Goal: Information Seeking & Learning: Learn about a topic

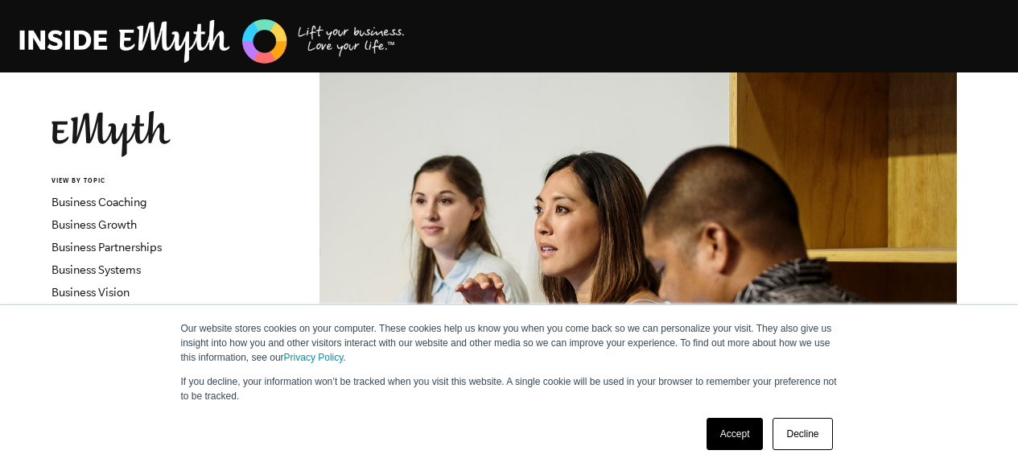
scroll to position [229, 0]
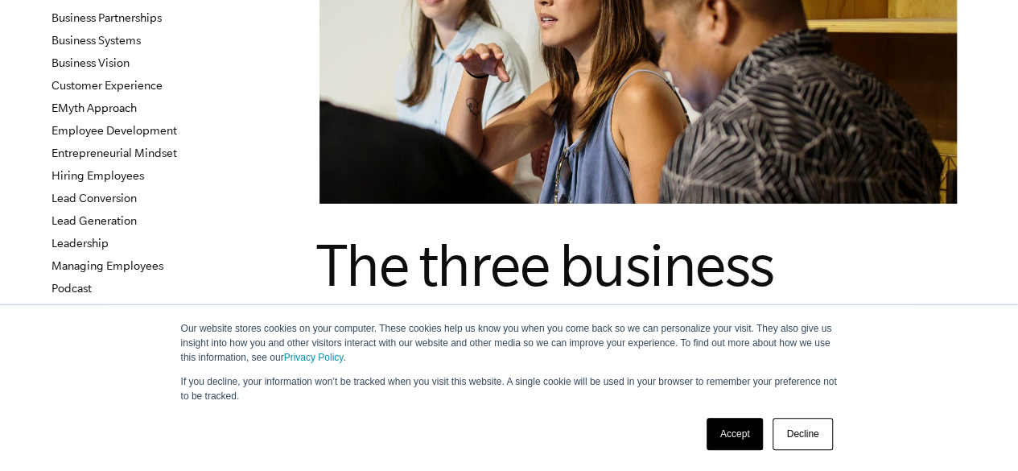
click at [810, 439] on link "Decline" at bounding box center [803, 434] width 60 height 32
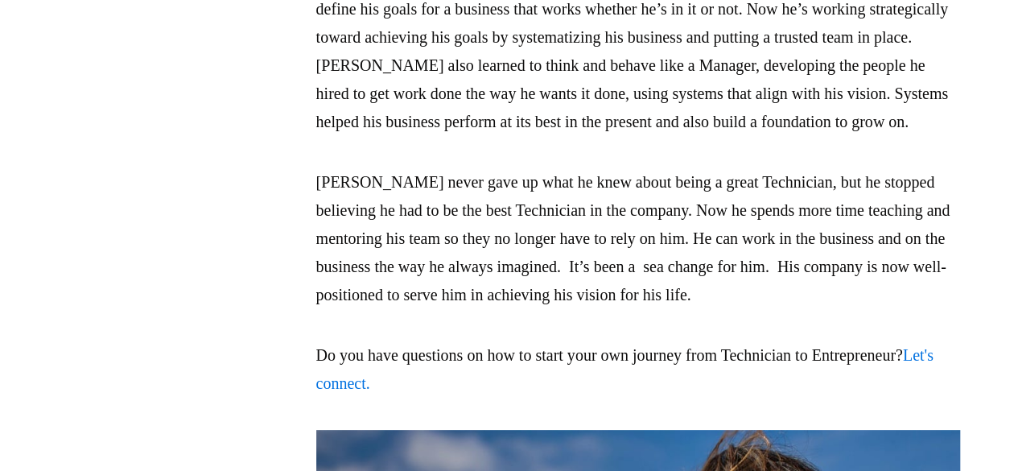
scroll to position [3964, 0]
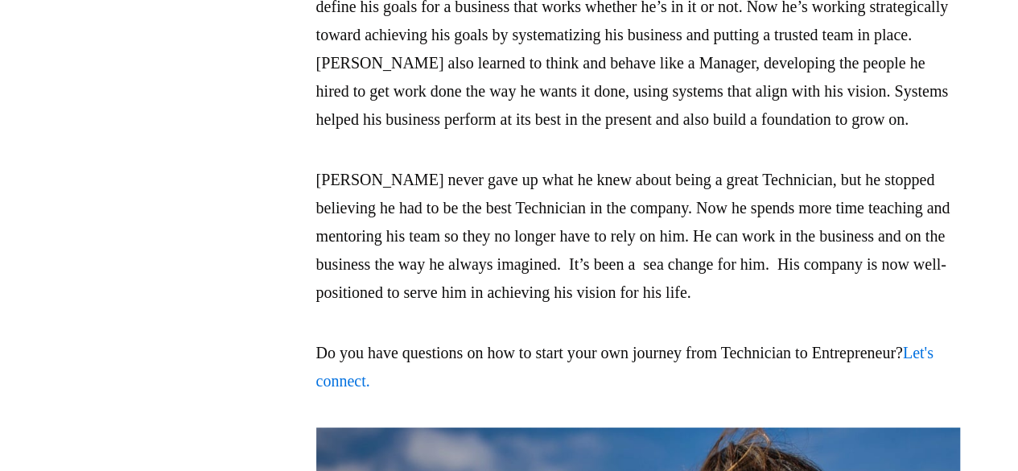
click at [678, 296] on p "[PERSON_NAME] never gave up what he knew about being a great Technician, but he…" at bounding box center [638, 236] width 644 height 141
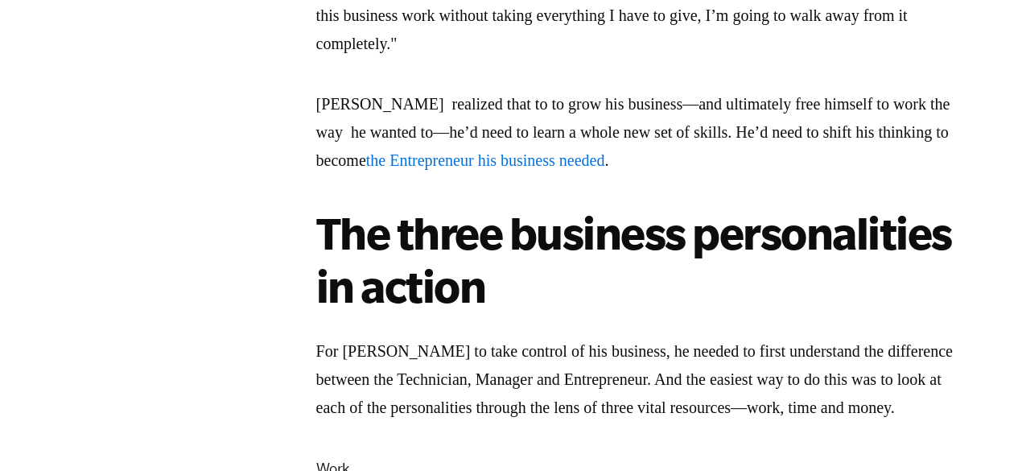
scroll to position [2121, 0]
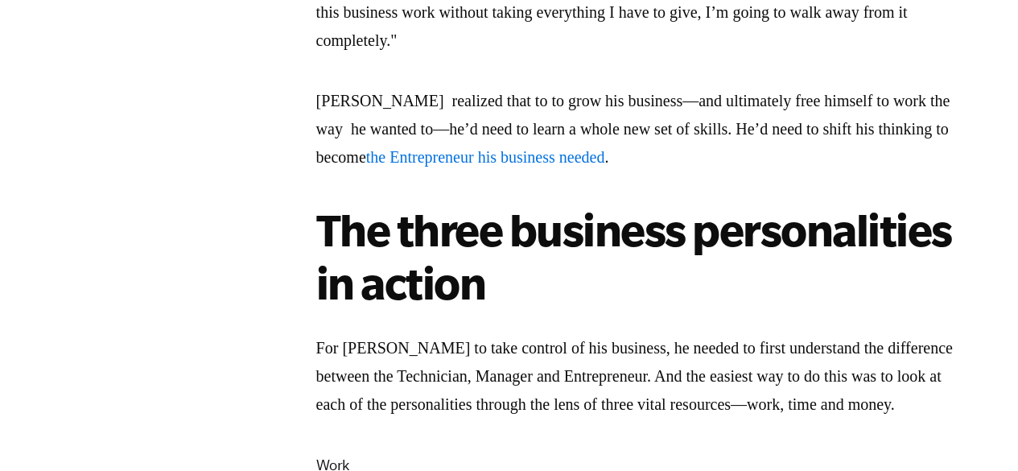
click at [558, 148] on span "the Entrepreneur his business needed" at bounding box center [485, 157] width 239 height 18
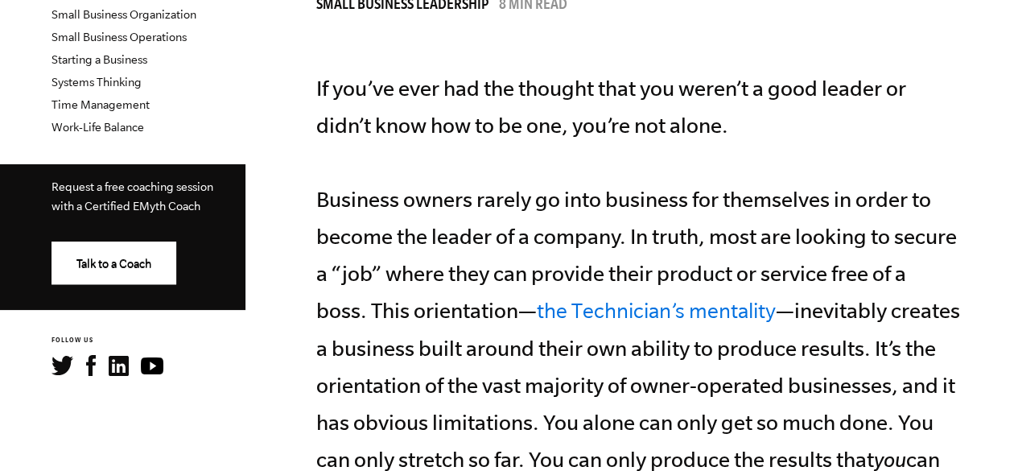
scroll to position [639, 0]
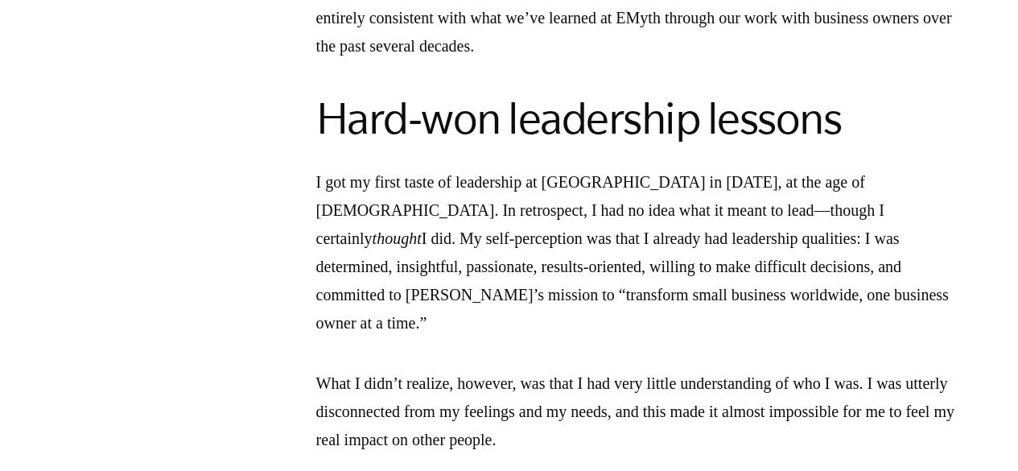
scroll to position [1721, 0]
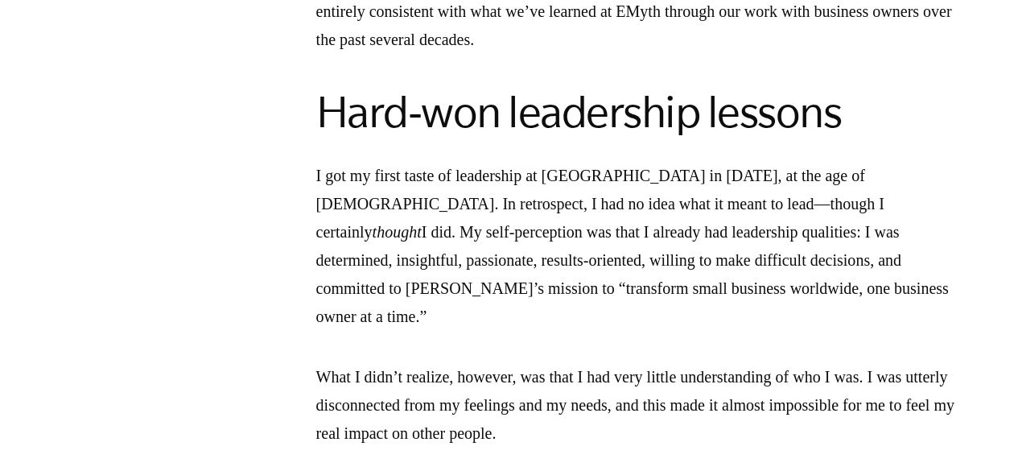
click at [739, 207] on p "I got my first taste of leadership at EMyth in 1982, at the age of 29. In retro…" at bounding box center [638, 246] width 644 height 169
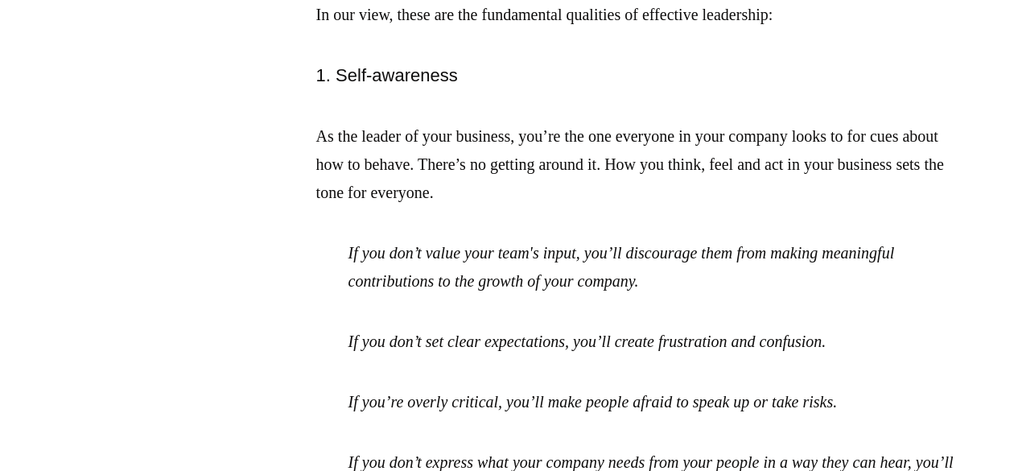
scroll to position [3776, 0]
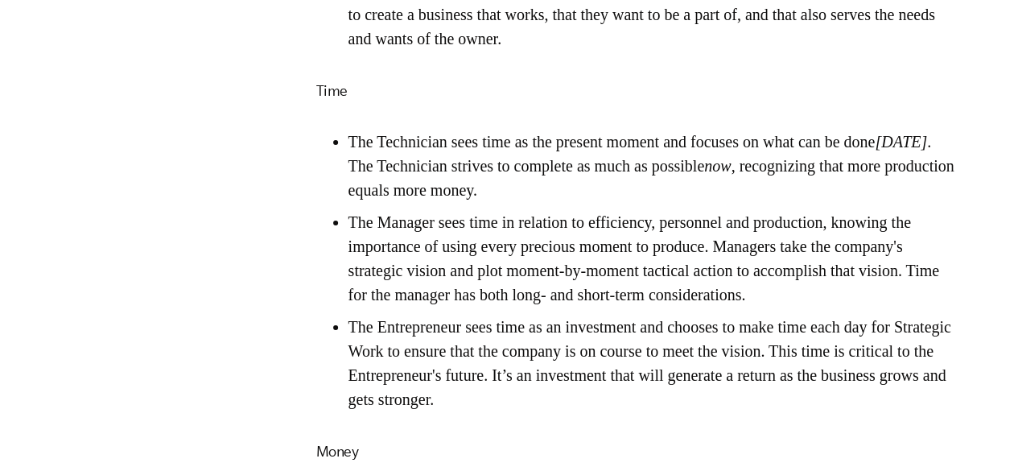
scroll to position [2834, 0]
